Goal: Check status: Check status

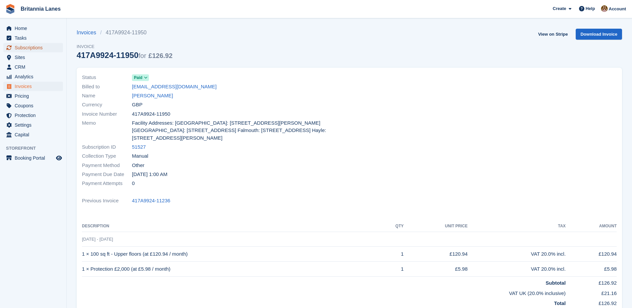
click at [29, 49] on span "Subscriptions" at bounding box center [35, 47] width 40 height 9
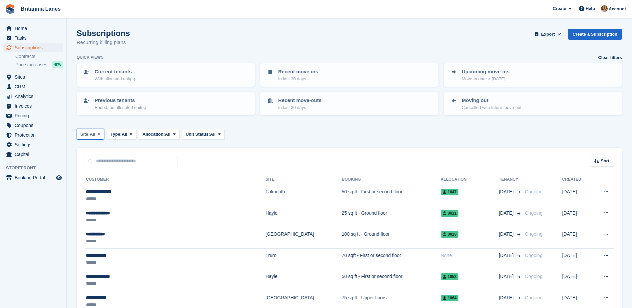
click at [98, 133] on span at bounding box center [98, 133] width 5 height 5
click at [94, 187] on link "[GEOGRAPHIC_DATA]" at bounding box center [110, 186] width 60 height 12
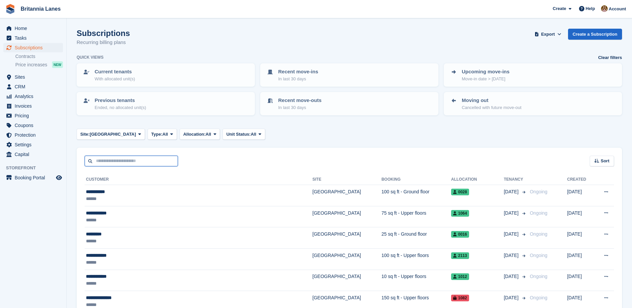
drag, startPoint x: 110, startPoint y: 152, endPoint x: 109, endPoint y: 160, distance: 8.0
click at [109, 160] on input "text" at bounding box center [131, 161] width 93 height 11
type input "*******"
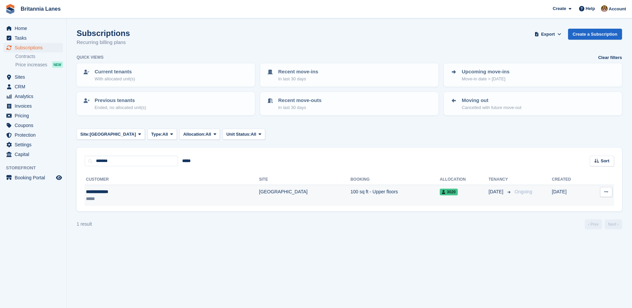
click at [93, 190] on div "**********" at bounding box center [131, 191] width 91 height 7
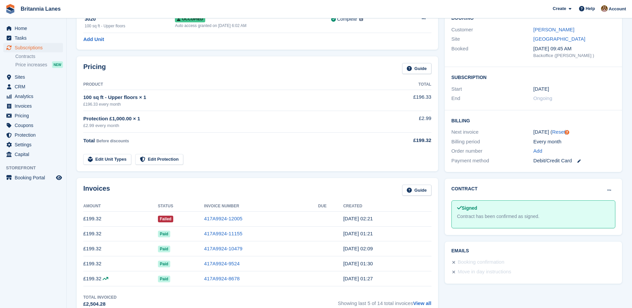
scroll to position [67, 0]
drag, startPoint x: 246, startPoint y: 217, endPoint x: 209, endPoint y: 219, distance: 37.7
click at [209, 219] on td "417A9924-12005" at bounding box center [261, 218] width 114 height 15
copy link "417A9924-12005"
click at [223, 219] on link "417A9924-12005" at bounding box center [223, 218] width 38 height 6
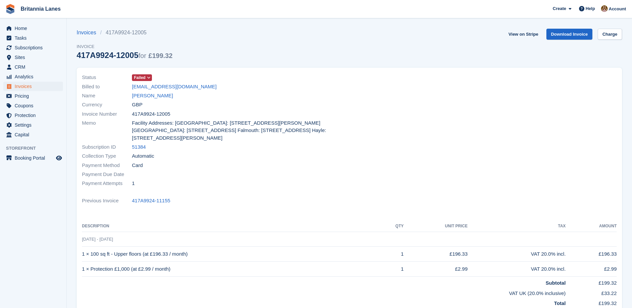
click at [149, 78] on icon at bounding box center [149, 78] width 4 height 4
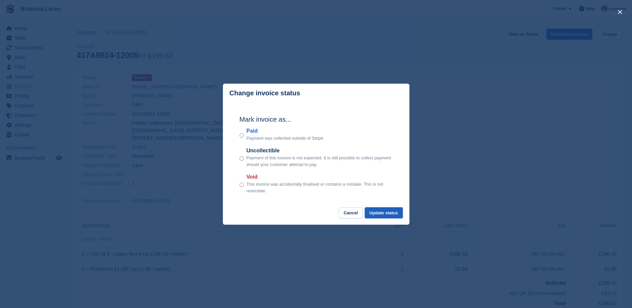
click at [383, 213] on button "Update status" at bounding box center [384, 212] width 38 height 11
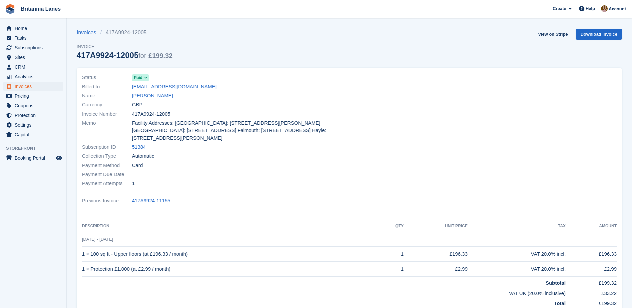
drag, startPoint x: 136, startPoint y: 53, endPoint x: 75, endPoint y: 54, distance: 61.0
click at [75, 54] on section "Invoice status updated successfully Invoices 417A9924-12005 Invoice 417A9924-12…" at bounding box center [349, 207] width 565 height 414
copy div "417A9924-12005"
